Goal: Task Accomplishment & Management: Complete application form

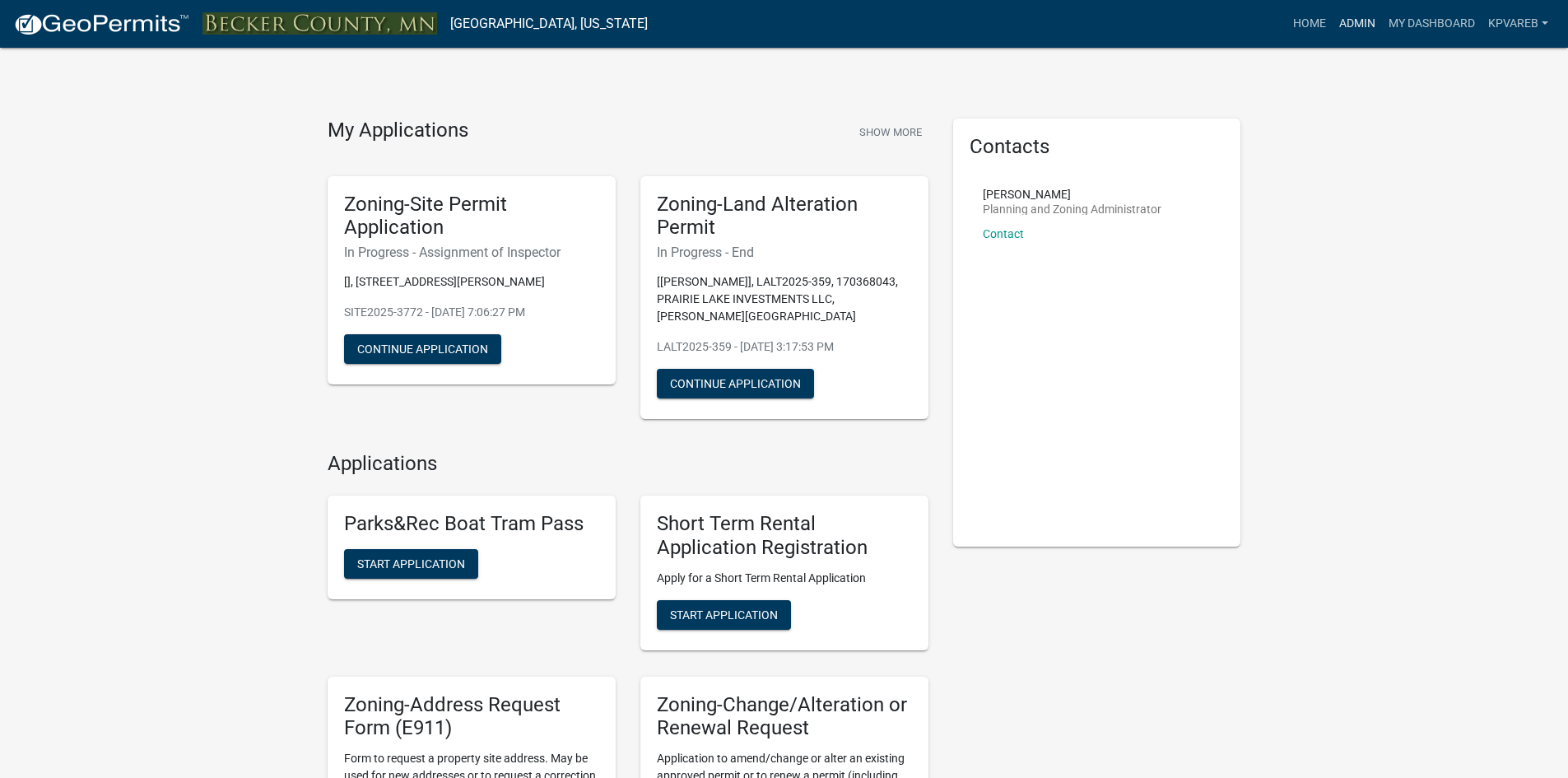
click at [1349, 11] on link "Admin" at bounding box center [1357, 24] width 50 height 31
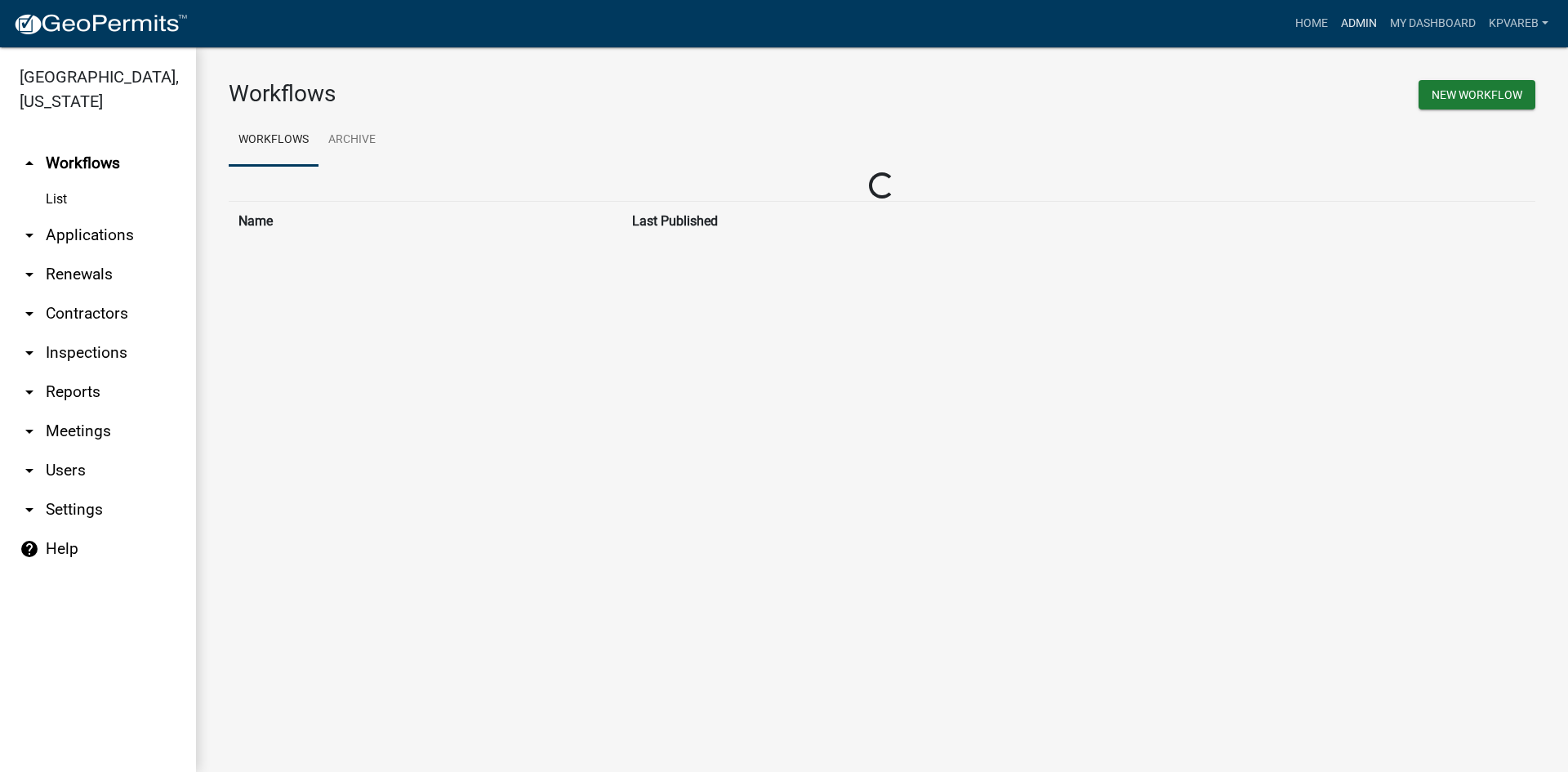
click at [1342, 13] on link "Admin" at bounding box center [1360, 24] width 49 height 31
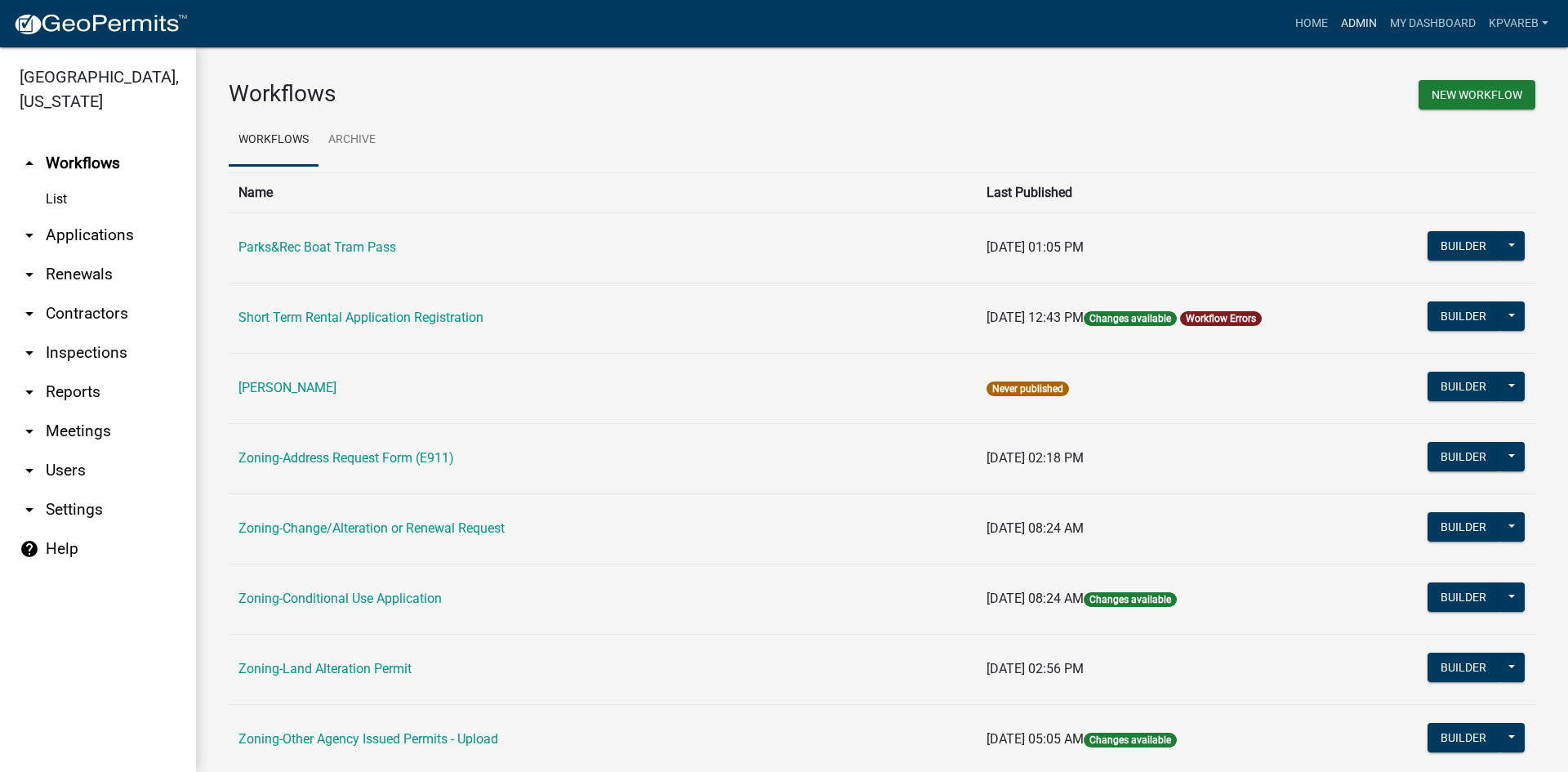
scroll to position [470, 0]
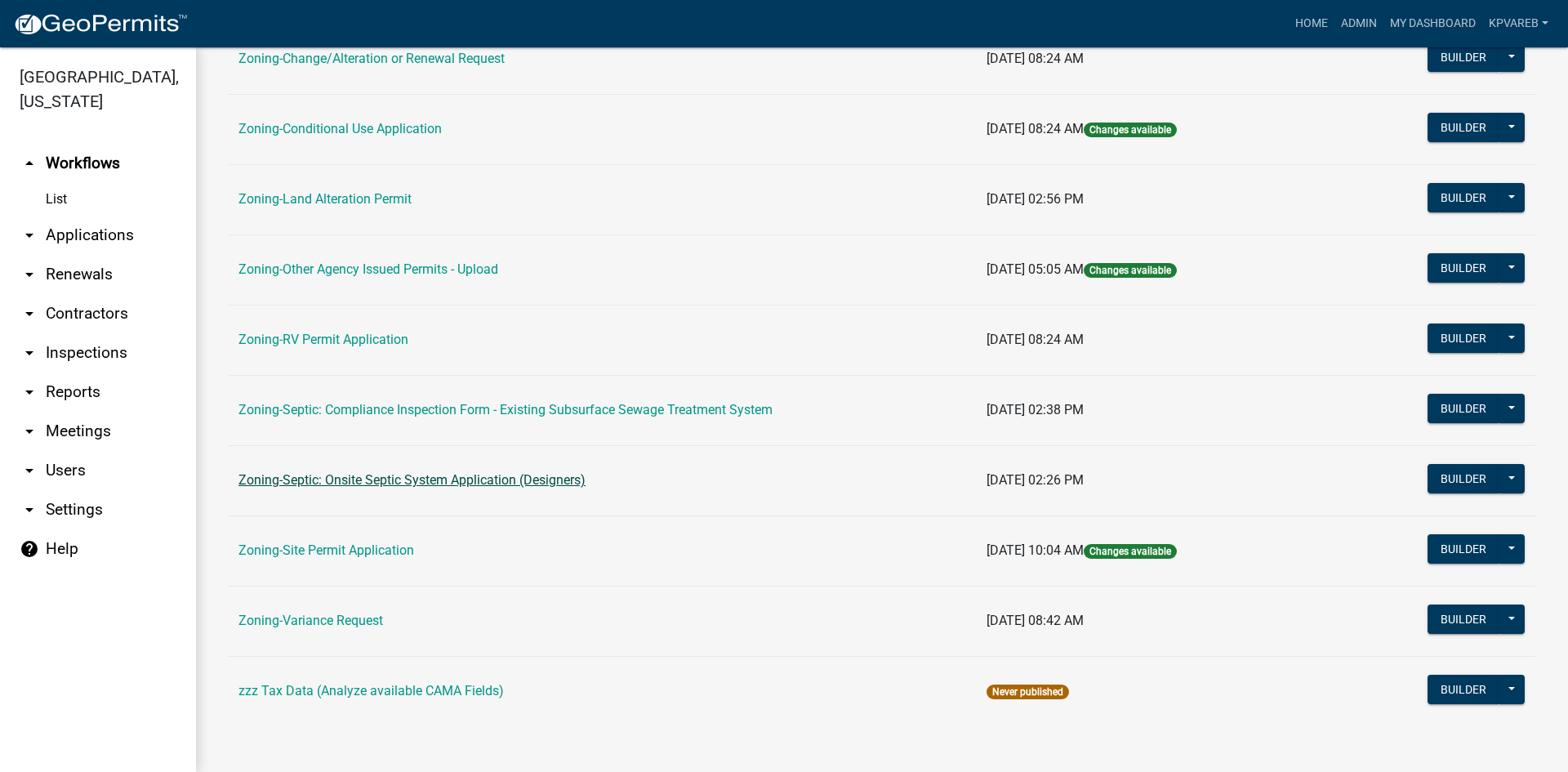
click at [576, 477] on link "Zoning-Septic: Onsite Septic System Application (Designers)" at bounding box center [412, 480] width 347 height 16
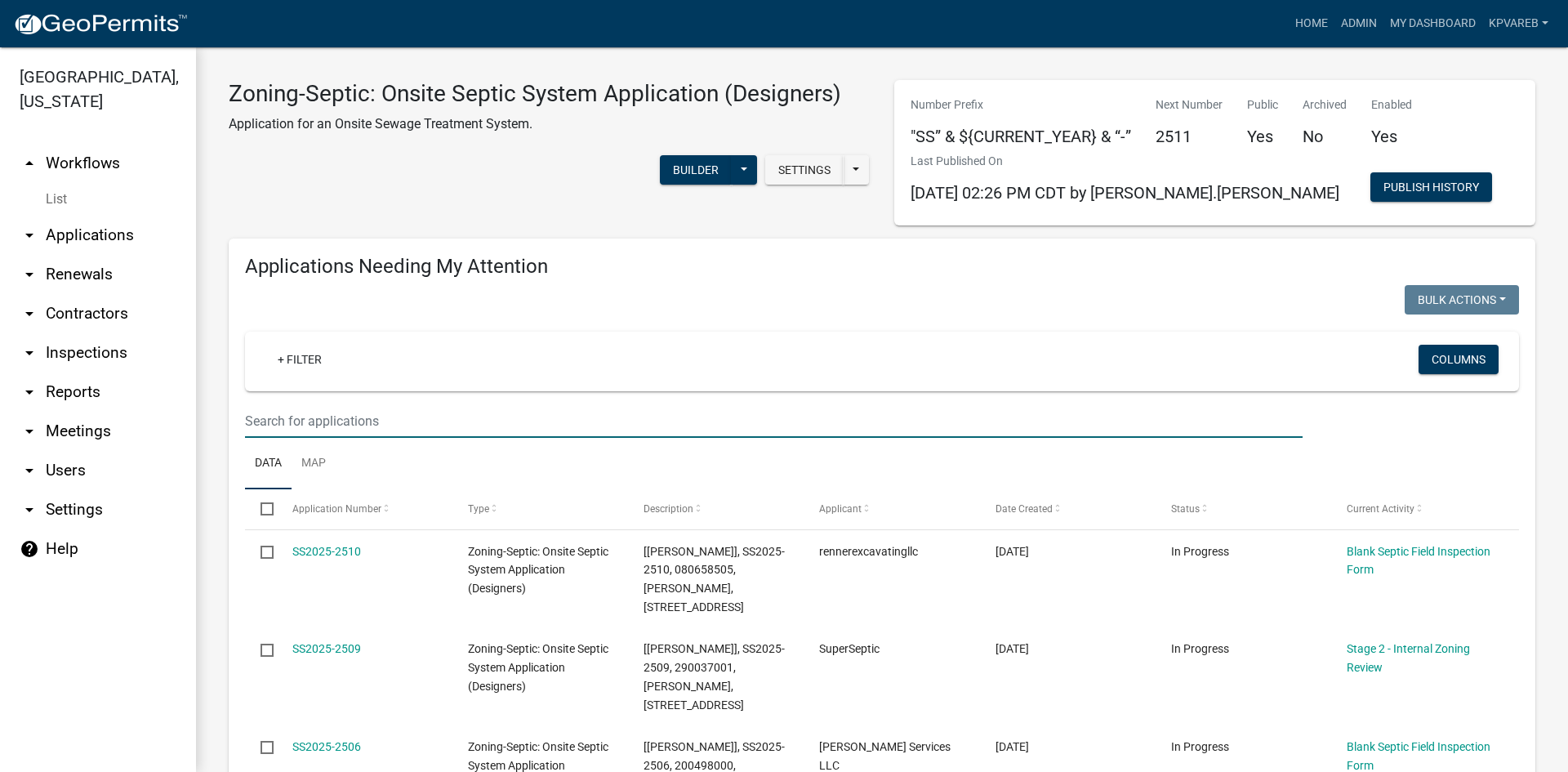
click at [297, 415] on input "text" at bounding box center [774, 420] width 1058 height 34
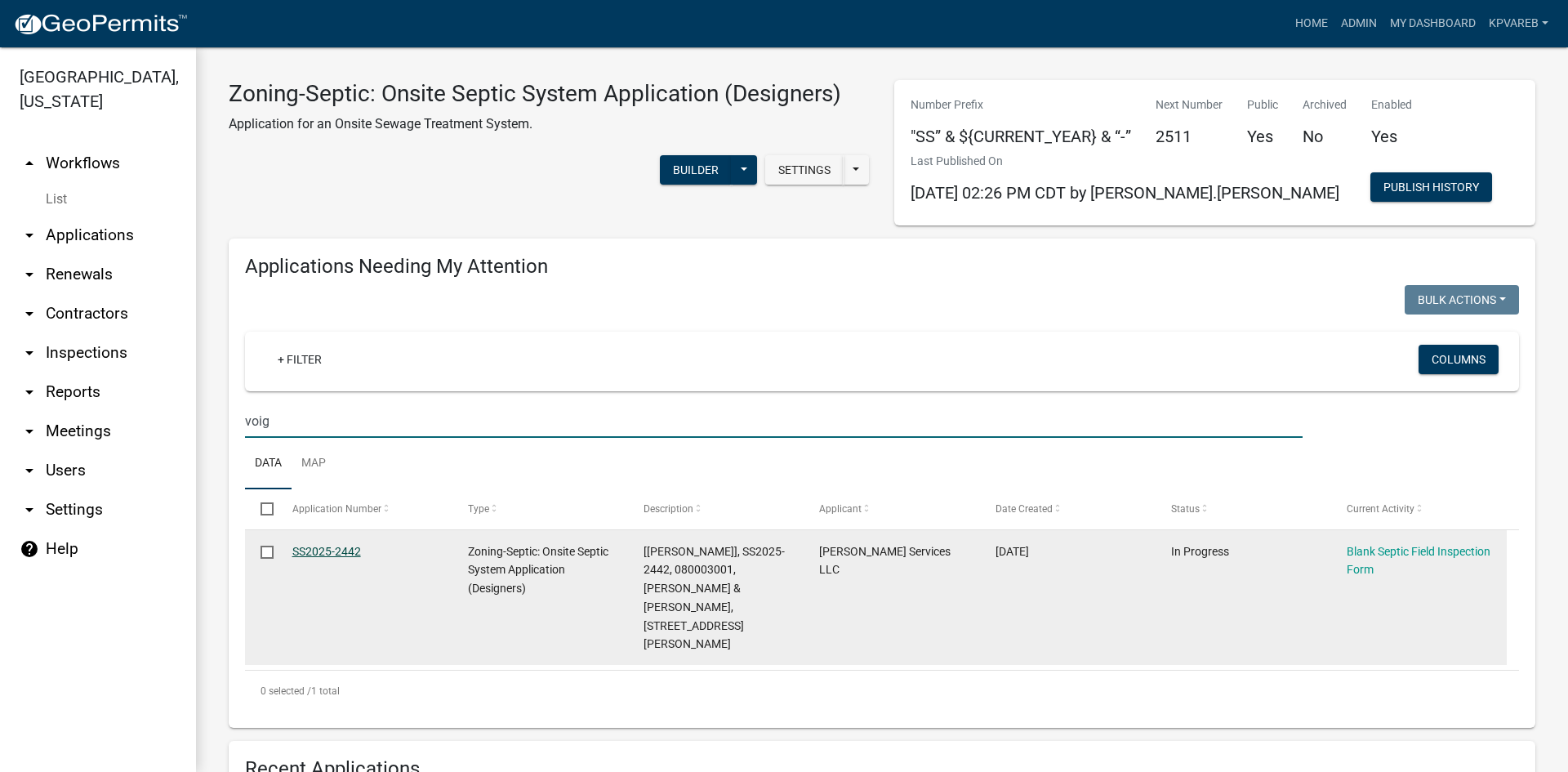
type input "voig"
click at [337, 549] on link "SS2025-2442" at bounding box center [326, 551] width 69 height 13
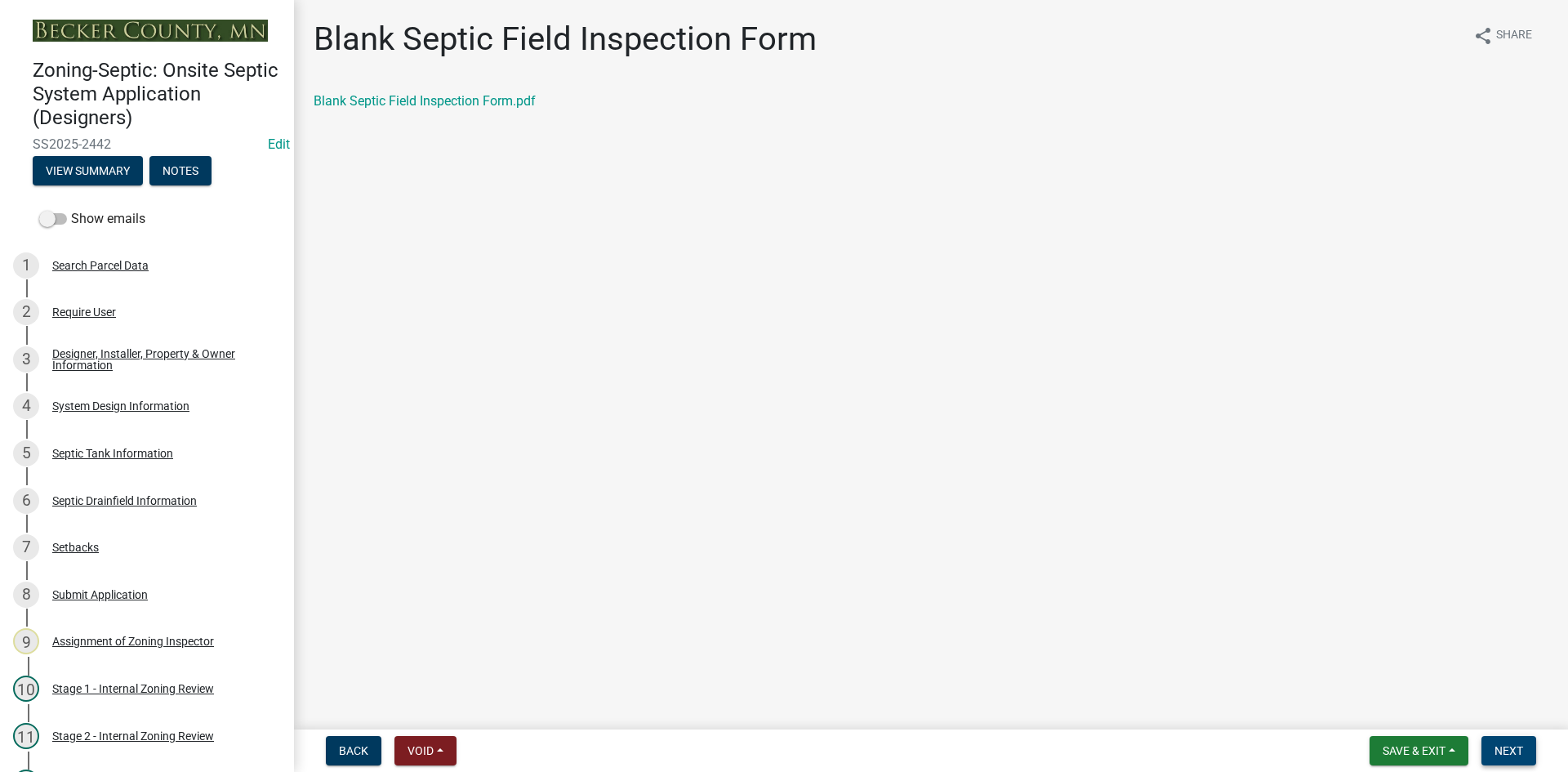
click at [1522, 743] on button "Next" at bounding box center [1509, 750] width 55 height 29
